Goal: Transaction & Acquisition: Book appointment/travel/reservation

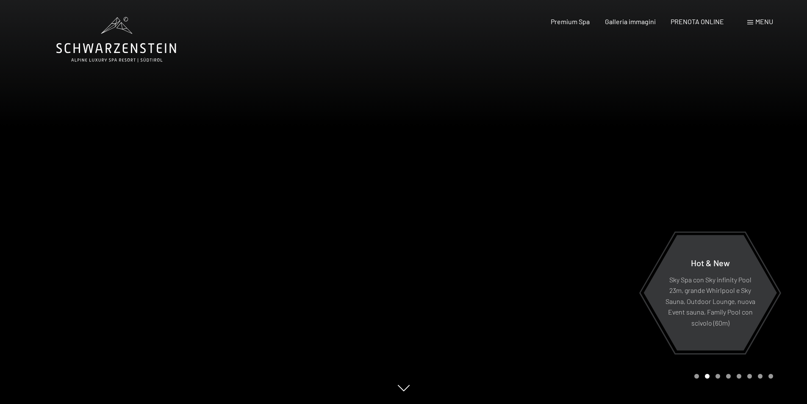
click at [767, 20] on span "Menu" at bounding box center [764, 21] width 18 height 8
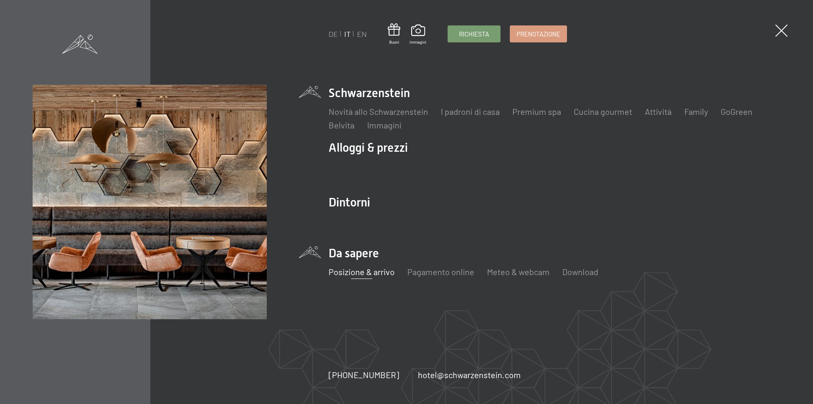
click at [365, 273] on link "Posizione & arrivo" at bounding box center [362, 271] width 66 height 10
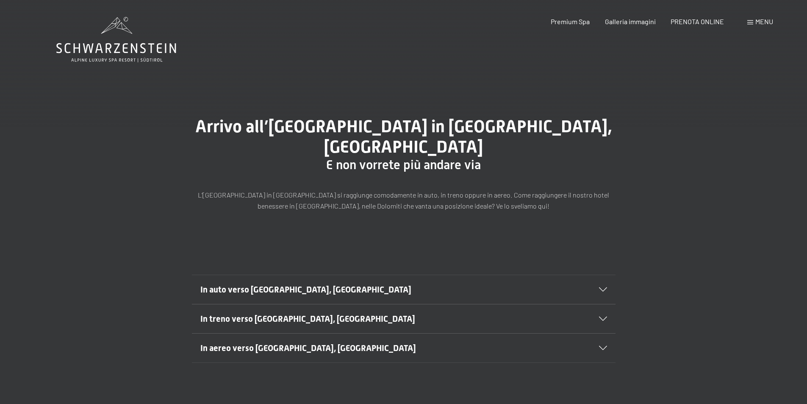
click at [308, 284] on span "In auto verso Lutago, Alto Adige" at bounding box center [305, 289] width 211 height 10
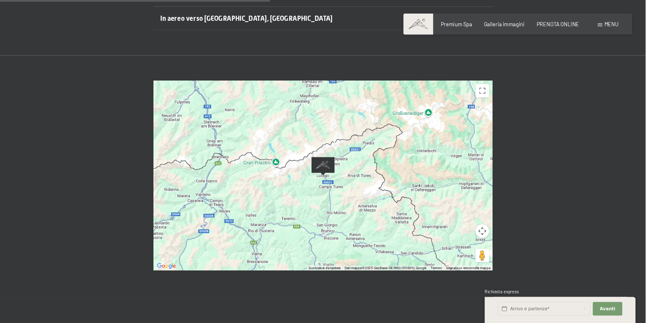
scroll to position [381, 0]
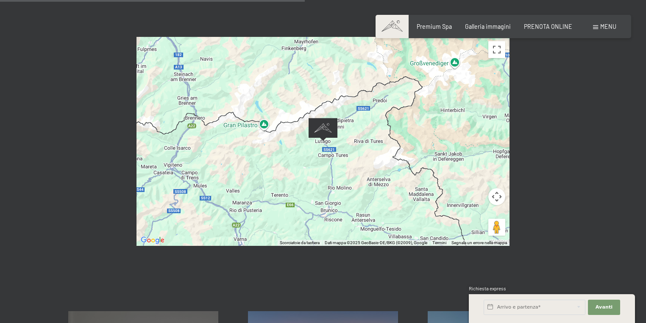
click at [337, 139] on div at bounding box center [322, 141] width 373 height 209
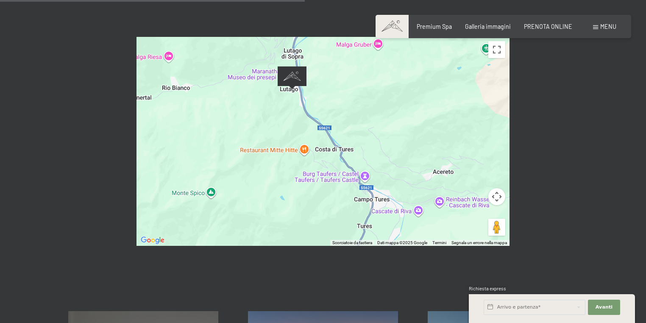
drag, startPoint x: 339, startPoint y: 134, endPoint x: 331, endPoint y: 69, distance: 65.4
click at [331, 69] on div at bounding box center [322, 141] width 373 height 209
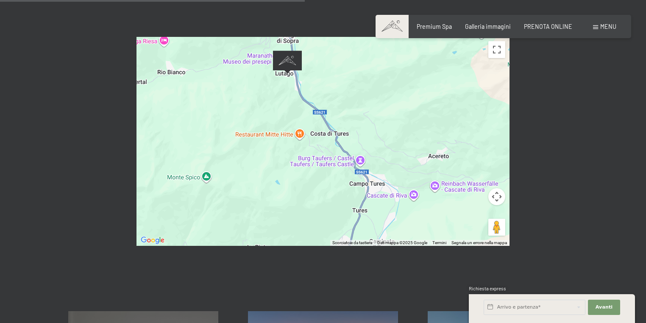
drag, startPoint x: 375, startPoint y: 136, endPoint x: 369, endPoint y: 116, distance: 20.8
click at [369, 116] on div at bounding box center [322, 141] width 373 height 209
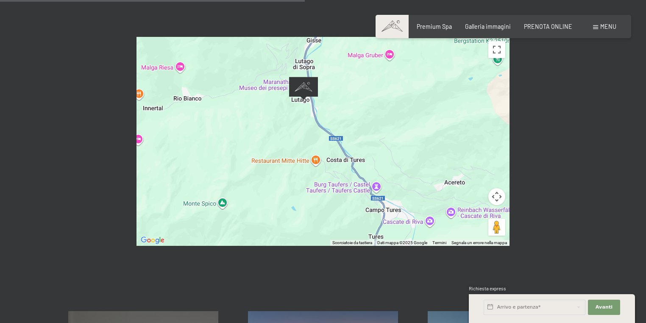
drag, startPoint x: 322, startPoint y: 76, endPoint x: 336, endPoint y: 103, distance: 29.9
click at [336, 103] on div at bounding box center [322, 141] width 373 height 209
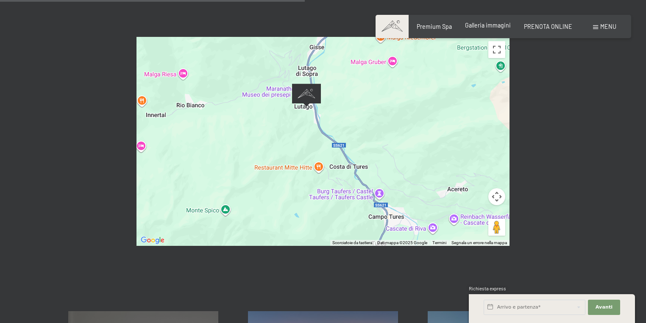
click at [492, 28] on span "Galleria immagini" at bounding box center [488, 25] width 46 height 7
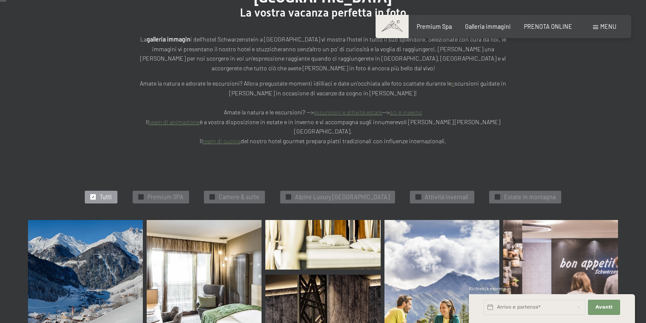
scroll to position [169, 0]
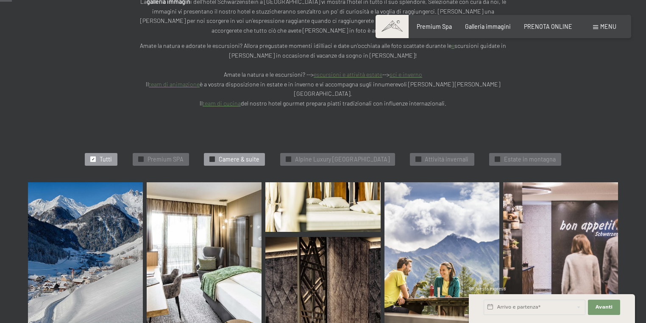
click at [234, 155] on span "Camere & suite" at bounding box center [239, 159] width 41 height 8
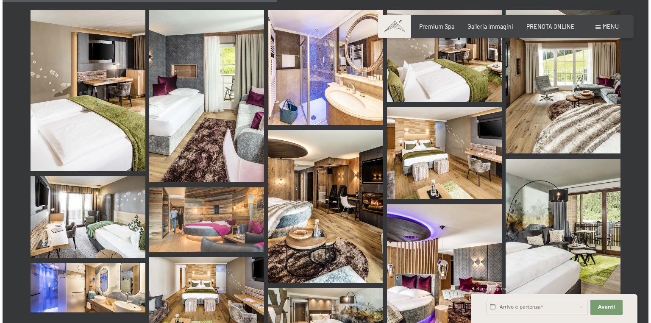
scroll to position [320, 0]
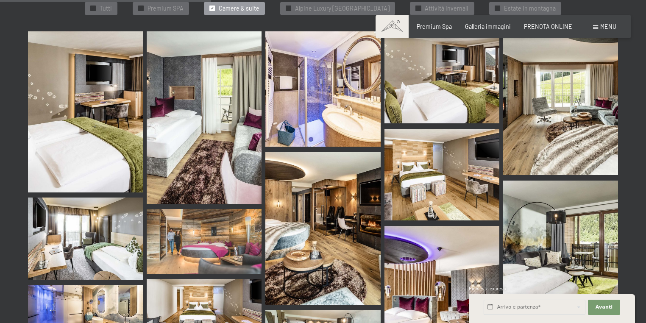
click at [605, 25] on span "Menu" at bounding box center [608, 26] width 16 height 7
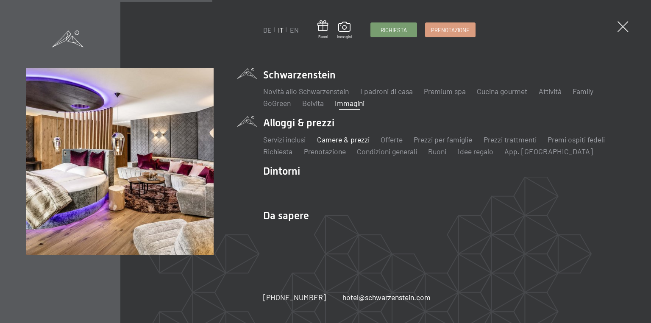
click at [354, 139] on link "Camere & prezzi" at bounding box center [342, 139] width 53 height 9
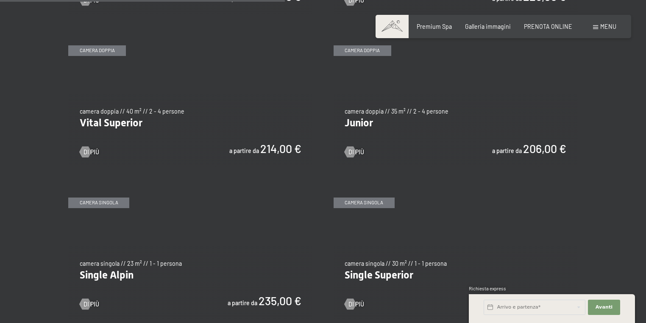
scroll to position [1051, 0]
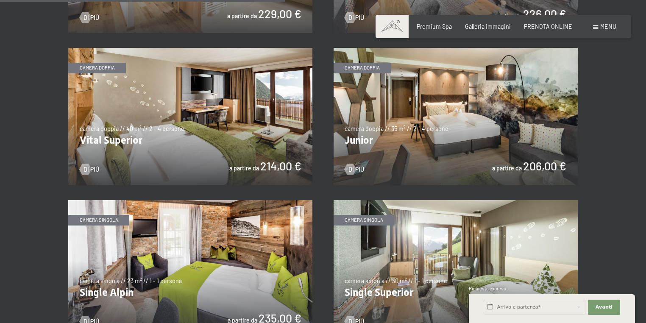
click at [530, 167] on img at bounding box center [455, 116] width 244 height 137
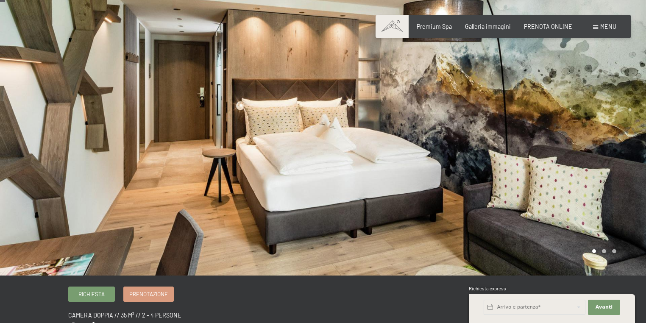
scroll to position [34, 0]
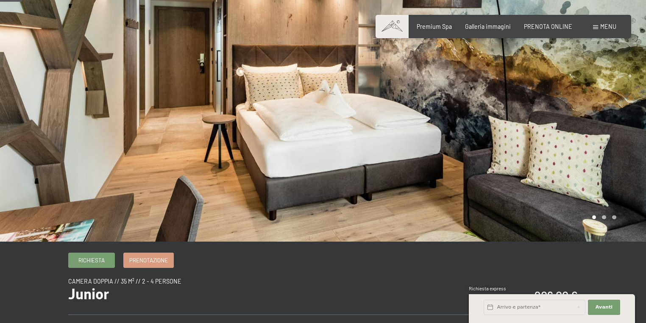
click at [495, 151] on div at bounding box center [484, 103] width 323 height 275
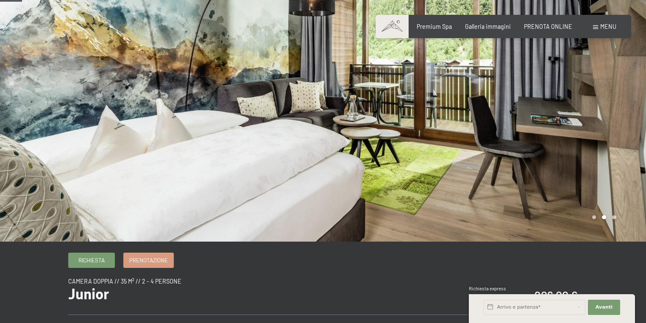
click at [512, 152] on div at bounding box center [484, 103] width 323 height 275
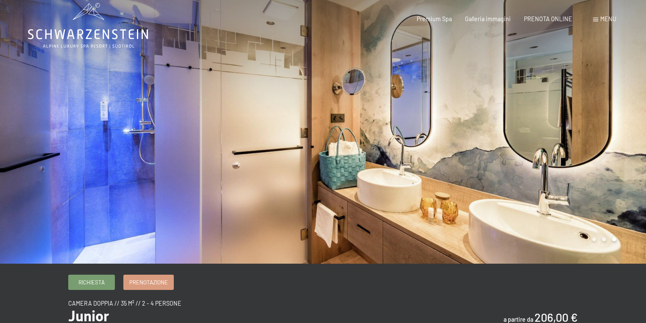
scroll to position [0, 0]
